Goal: Task Accomplishment & Management: Manage account settings

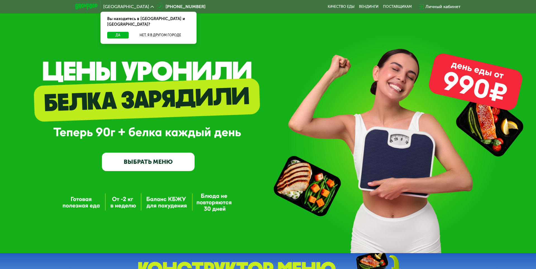
click at [431, 7] on div "Личный кабинет" at bounding box center [443, 6] width 35 height 7
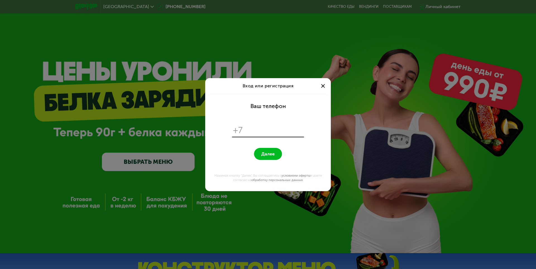
click at [264, 128] on input "tel" at bounding box center [274, 130] width 57 height 11
type input "**********"
click at [267, 150] on button "Далее" at bounding box center [268, 154] width 28 height 12
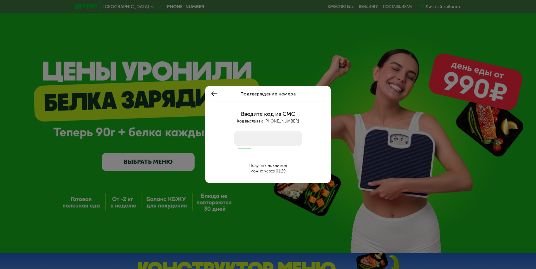
click at [290, 140] on input "number" at bounding box center [268, 139] width 68 height 16
type input "****"
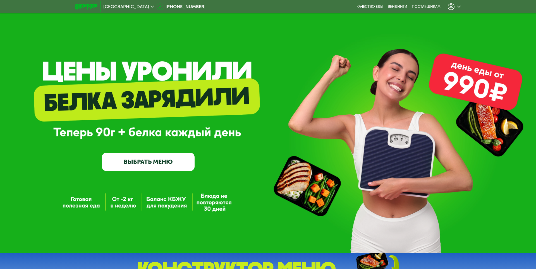
click at [449, 6] on icon at bounding box center [451, 6] width 7 height 7
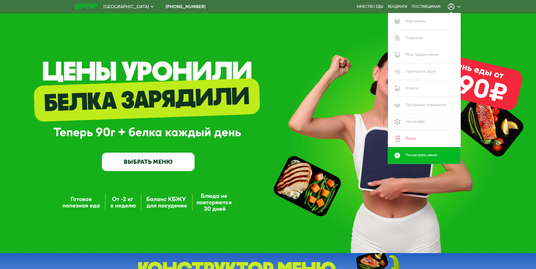
click at [418, 123] on link "Настройки" at bounding box center [424, 122] width 73 height 17
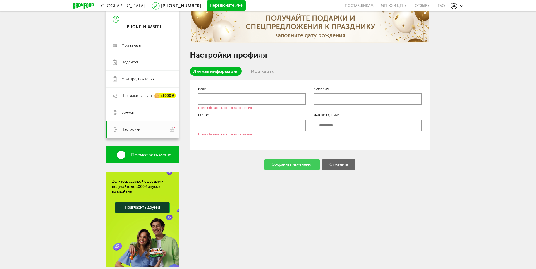
scroll to position [39, 0]
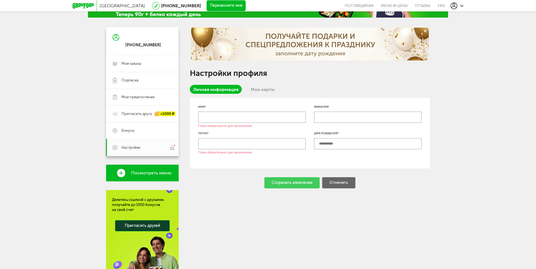
click at [279, 116] on input "text" at bounding box center [252, 117] width 108 height 11
click at [333, 110] on div "Фамилия" at bounding box center [368, 114] width 108 height 18
click at [328, 116] on input "text" at bounding box center [368, 117] width 108 height 11
click at [288, 139] on input "text" at bounding box center [252, 143] width 108 height 11
click at [368, 141] on input "text" at bounding box center [368, 143] width 108 height 11
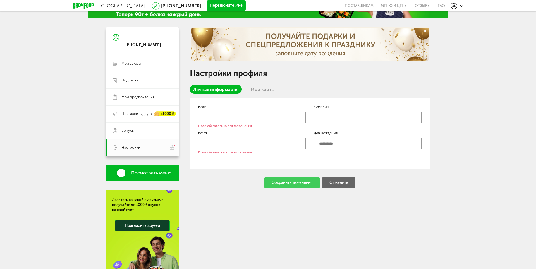
click at [375, 131] on div "Имя* Поле обязательно для заполнения. Фамилия Почта* Поле обязательно для запол…" at bounding box center [310, 133] width 240 height 71
click at [260, 84] on div "Настройки профиля Личная информация Мои карты Имя* Поле обязательно для заполне…" at bounding box center [310, 107] width 240 height 161
click at [259, 86] on link "Мои карты" at bounding box center [262, 89] width 31 height 9
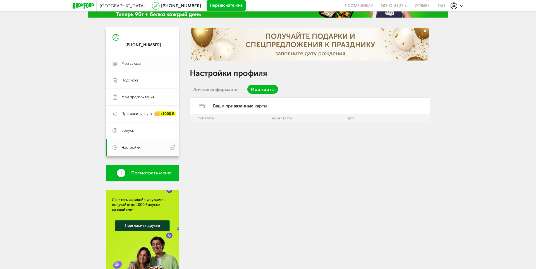
click at [138, 66] on span "Мои заказы" at bounding box center [131, 63] width 20 height 5
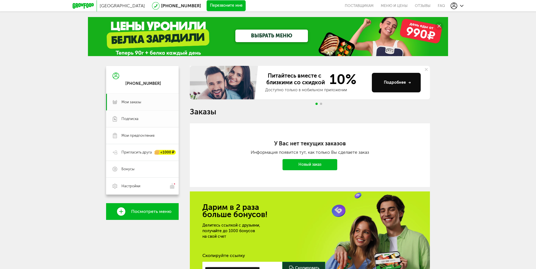
click at [130, 119] on span "Подписка" at bounding box center [129, 118] width 17 height 5
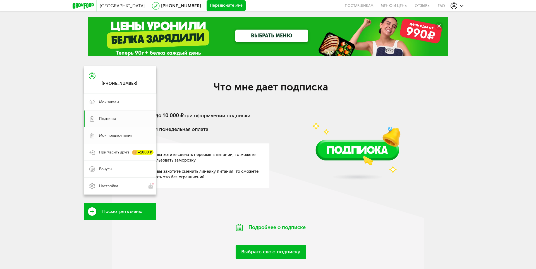
click at [99, 137] on link "Мои предпочтения" at bounding box center [120, 135] width 73 height 17
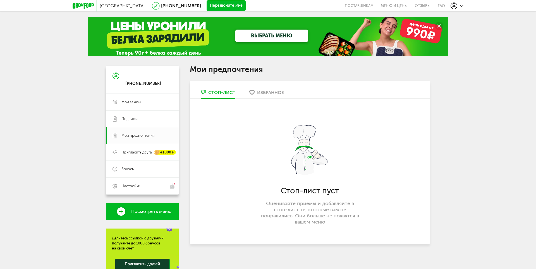
click at [462, 5] on icon at bounding box center [461, 5] width 3 height 3
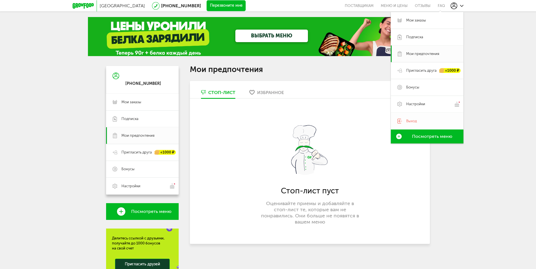
click at [427, 121] on span "Выход" at bounding box center [431, 121] width 51 height 5
